Goal: Task Accomplishment & Management: Manage account settings

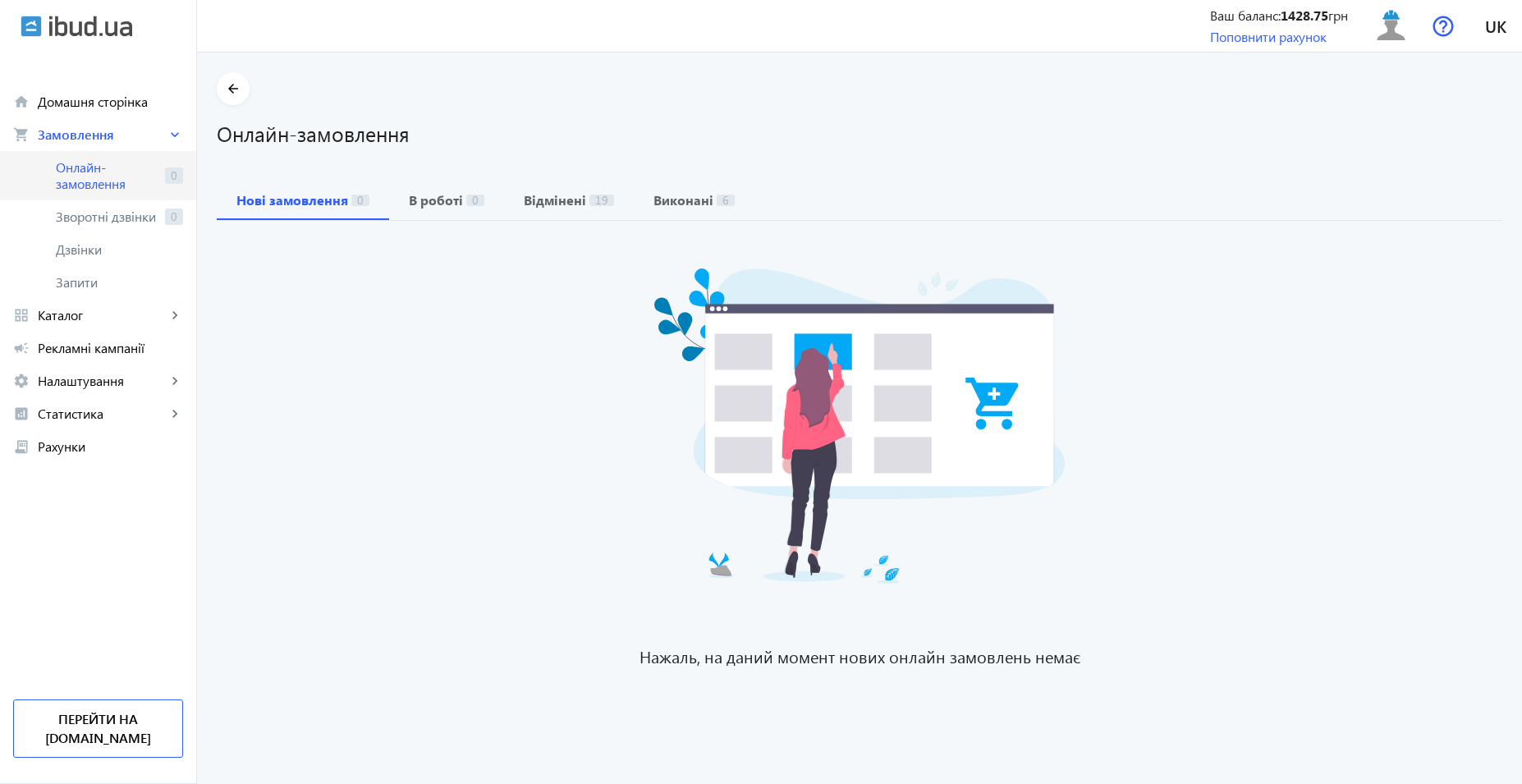
click at [133, 180] on span "Онлайн-замовлення" at bounding box center [107, 176] width 103 height 33
click at [89, 164] on span "Онлайн-замовлення" at bounding box center [107, 176] width 103 height 33
click at [134, 160] on span "Онлайн-замовлення" at bounding box center [107, 176] width 103 height 33
